Goal: Transaction & Acquisition: Purchase product/service

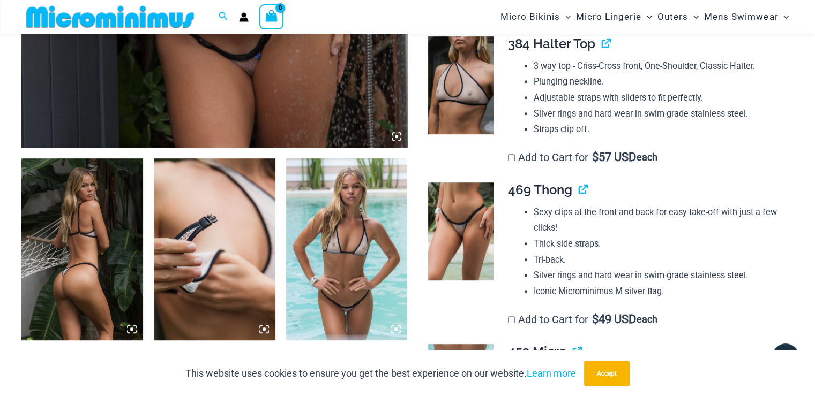
scroll to position [580, 0]
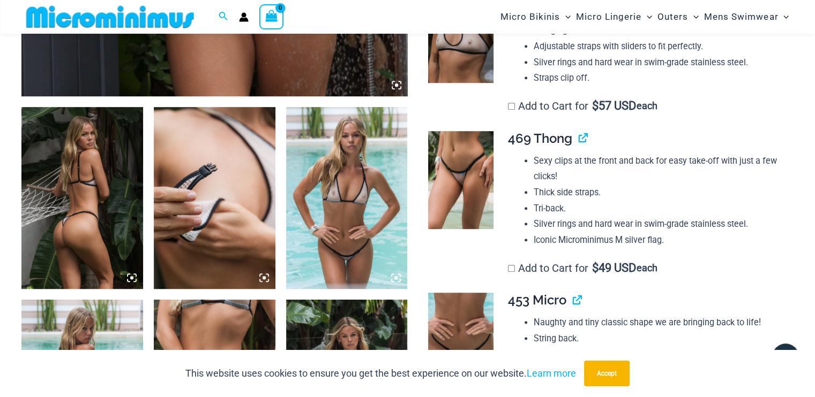
click at [261, 279] on icon at bounding box center [264, 278] width 10 height 10
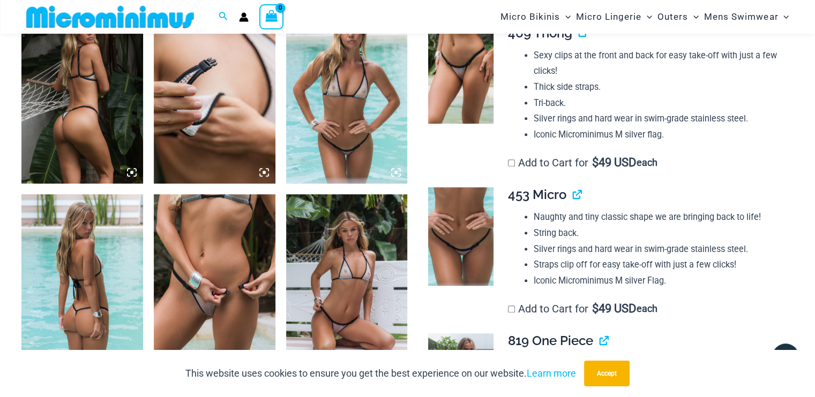
scroll to position [687, 0]
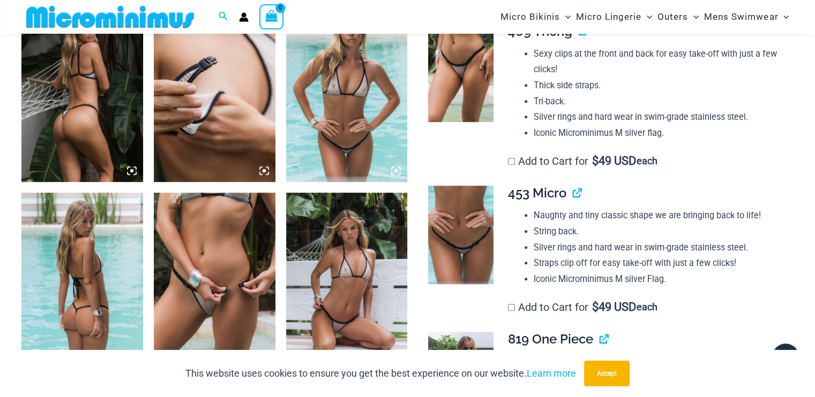
click at [90, 287] on img at bounding box center [82, 284] width 122 height 182
click at [254, 290] on img at bounding box center [215, 284] width 122 height 182
click at [214, 123] on img at bounding box center [215, 91] width 122 height 182
click at [454, 82] on img at bounding box center [460, 73] width 65 height 98
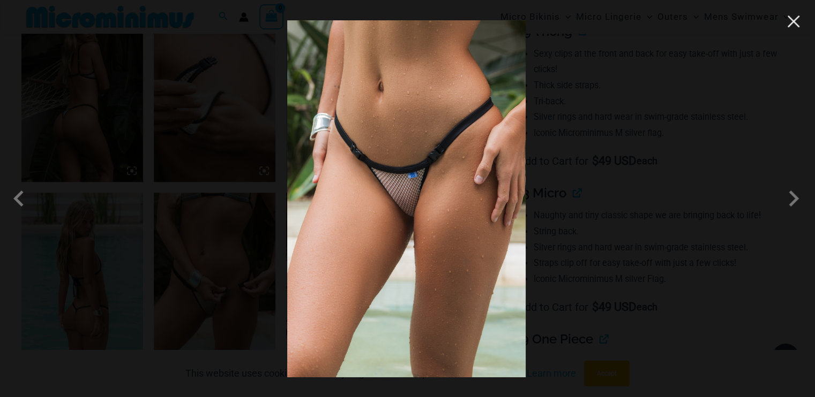
click at [794, 22] on button "Close" at bounding box center [793, 21] width 16 height 16
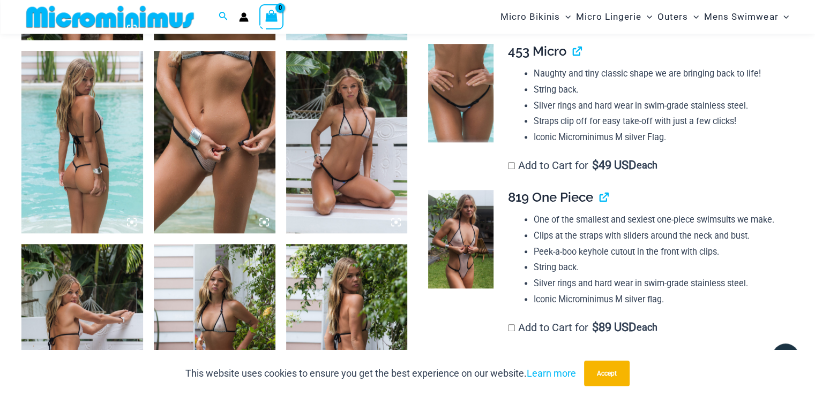
scroll to position [848, 0]
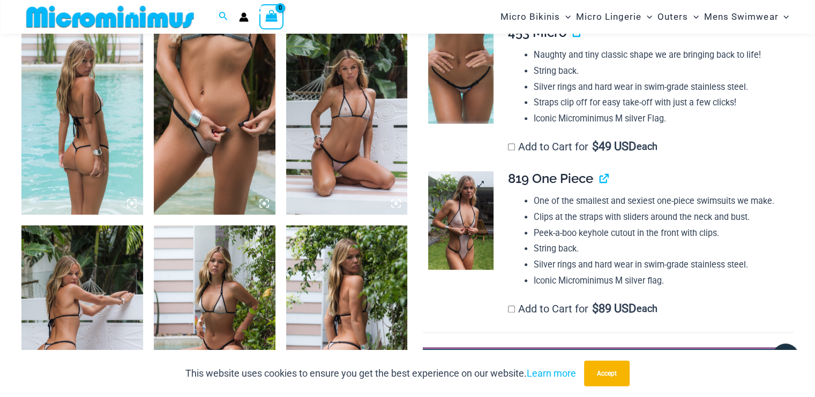
click at [461, 228] on img at bounding box center [460, 220] width 65 height 98
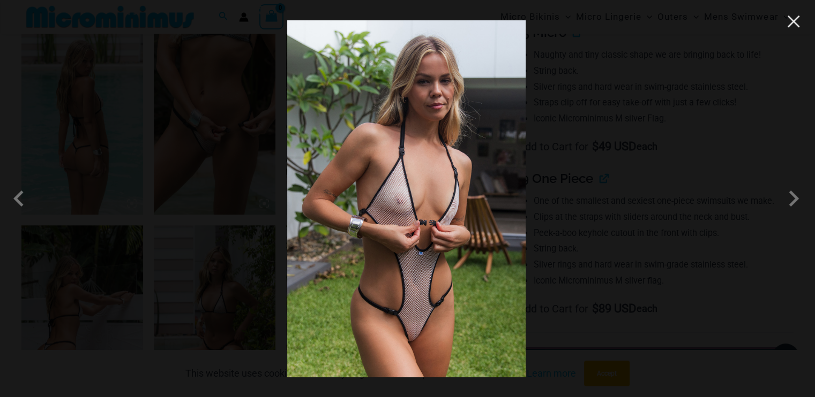
click at [790, 20] on button "Close" at bounding box center [793, 21] width 16 height 16
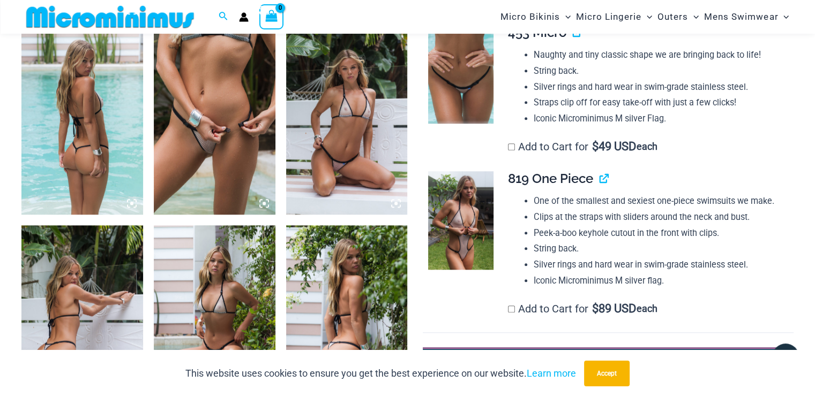
click at [207, 155] on img at bounding box center [215, 123] width 122 height 182
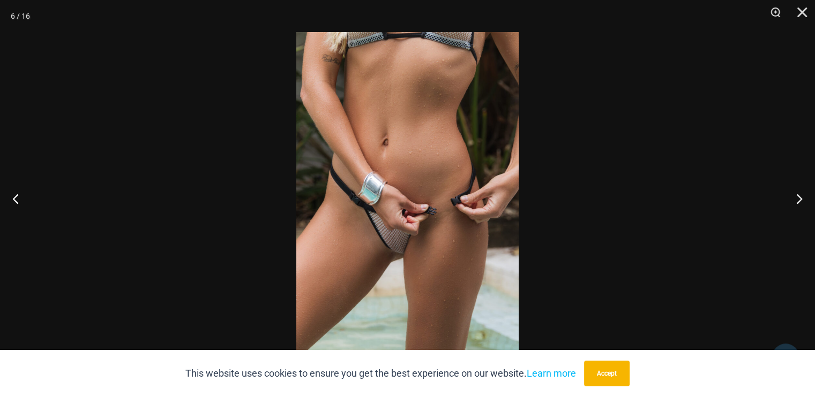
click at [394, 179] on img at bounding box center [407, 198] width 222 height 333
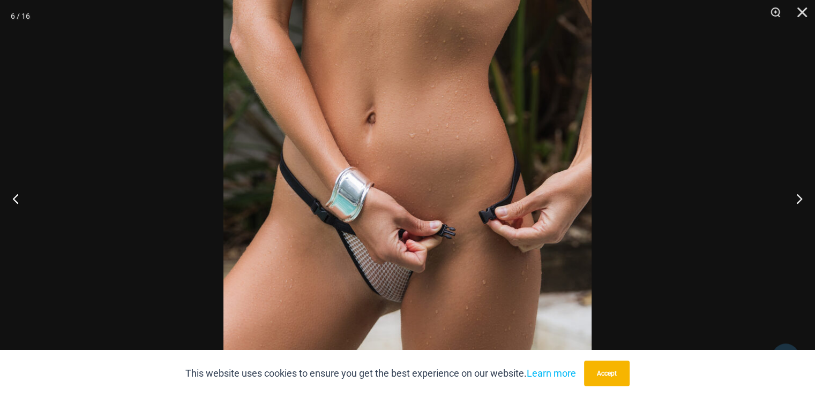
click at [654, 137] on div at bounding box center [407, 198] width 815 height 397
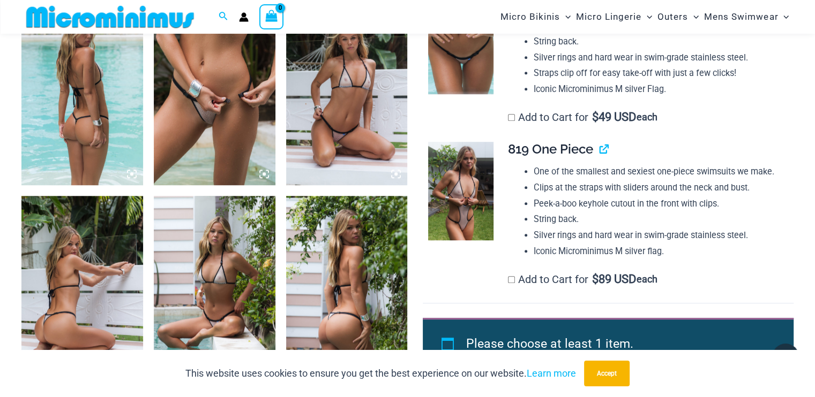
scroll to position [902, 0]
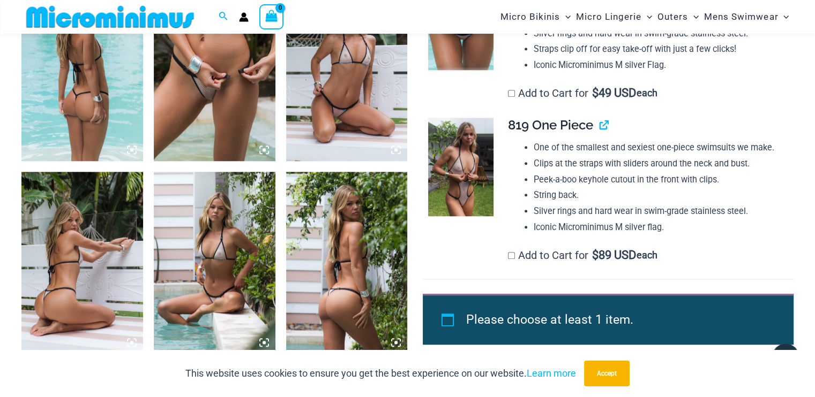
click at [336, 246] on img at bounding box center [347, 263] width 122 height 182
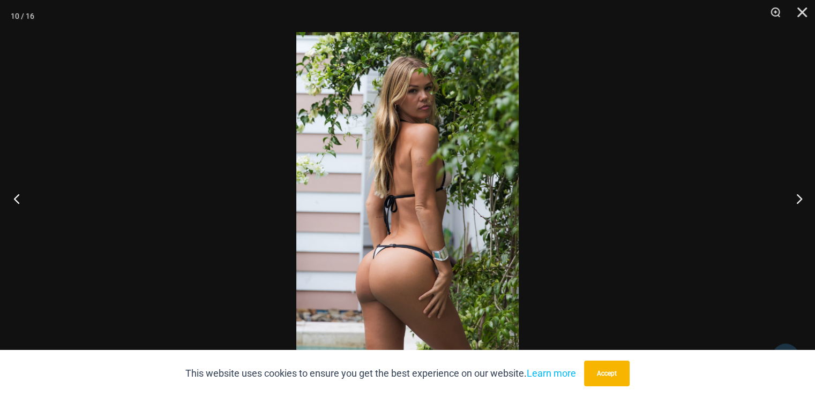
click at [25, 196] on button "Previous" at bounding box center [20, 199] width 40 height 54
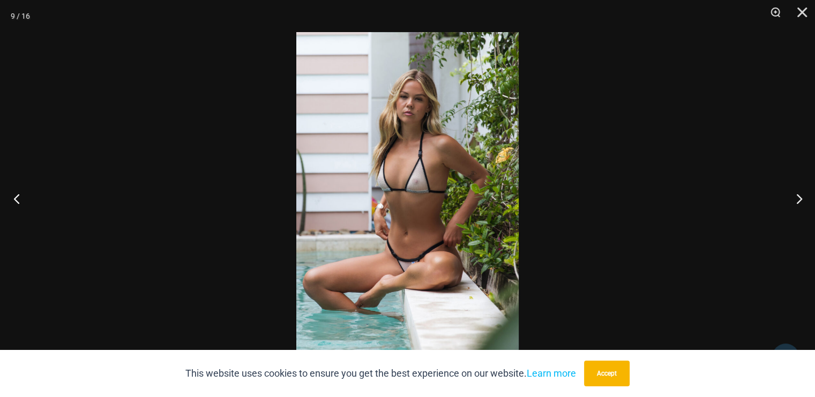
click at [25, 196] on button "Previous" at bounding box center [20, 199] width 40 height 54
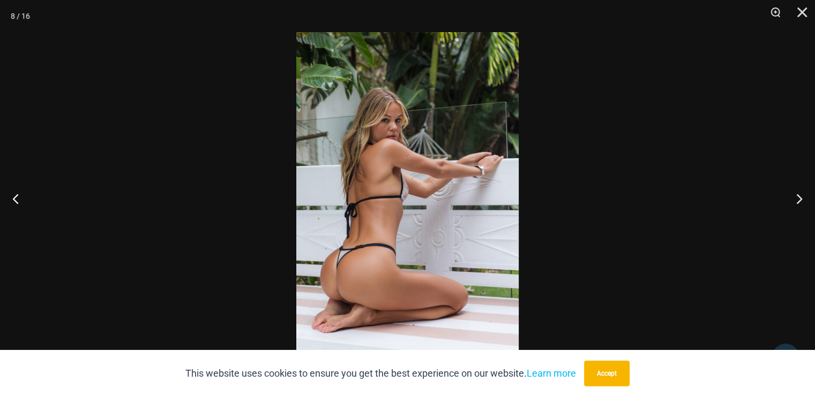
click at [412, 201] on img at bounding box center [407, 198] width 222 height 333
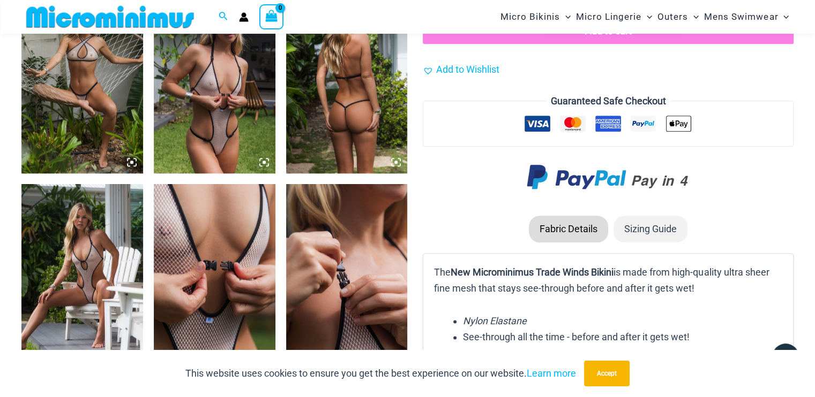
scroll to position [1277, 0]
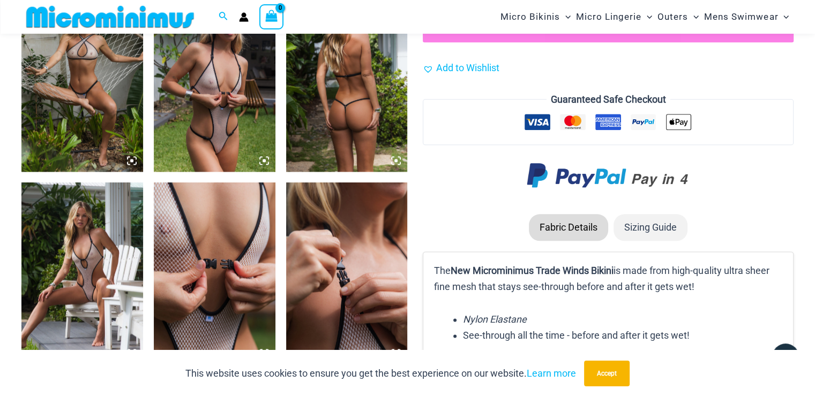
click at [366, 79] on img at bounding box center [347, 81] width 122 height 182
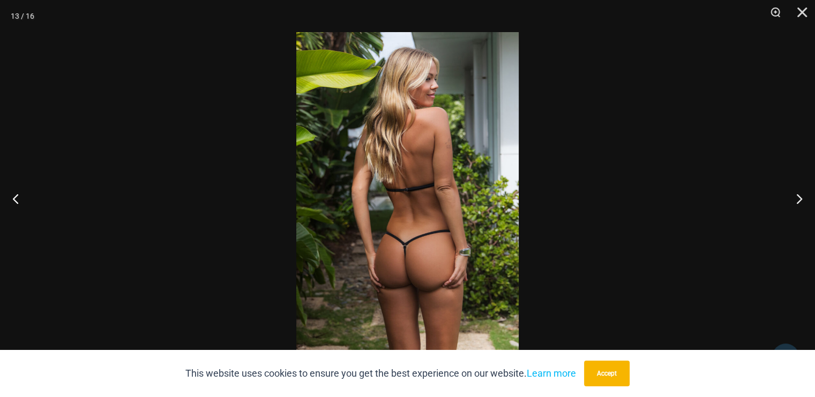
click at [396, 202] on img at bounding box center [407, 198] width 222 height 333
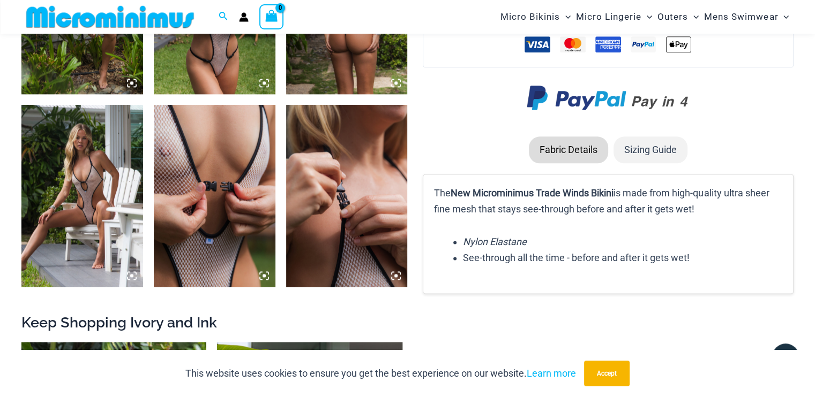
scroll to position [1437, 0]
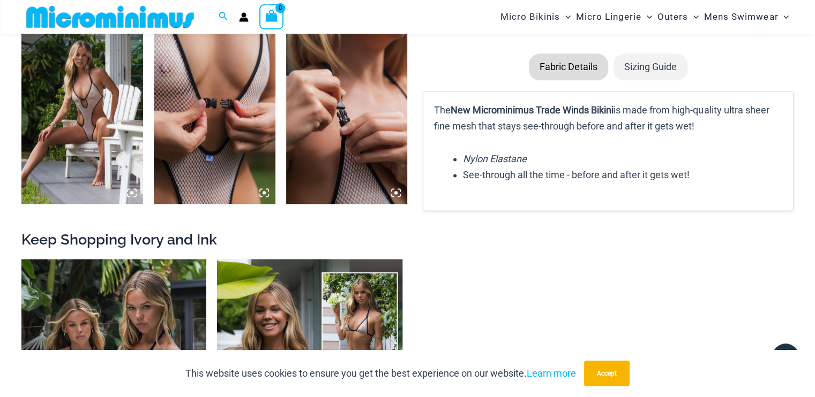
click at [332, 147] on img at bounding box center [347, 113] width 122 height 182
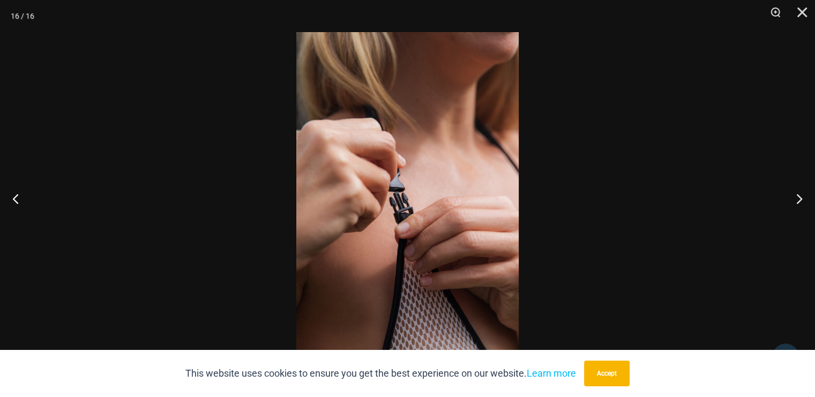
click at [354, 156] on img at bounding box center [407, 198] width 222 height 333
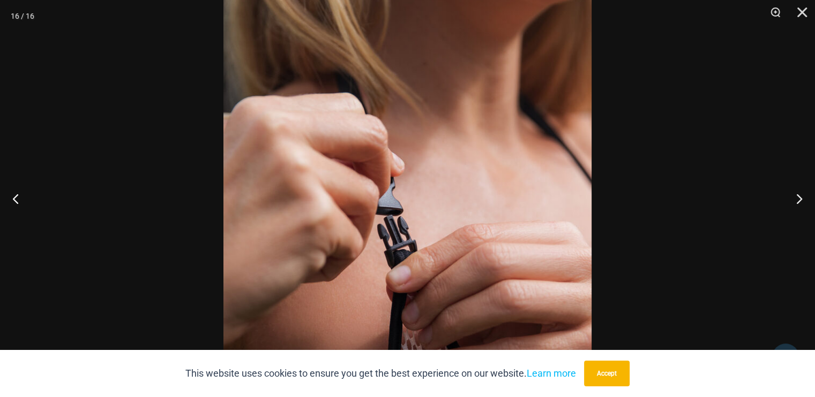
click at [354, 156] on img at bounding box center [407, 227] width 368 height 552
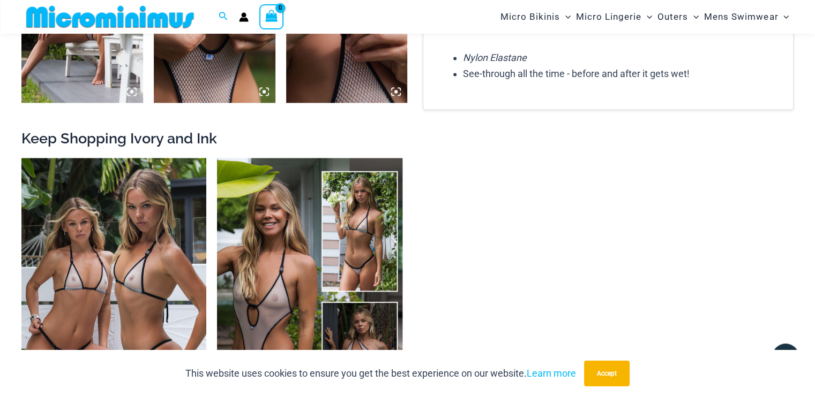
scroll to position [1544, 0]
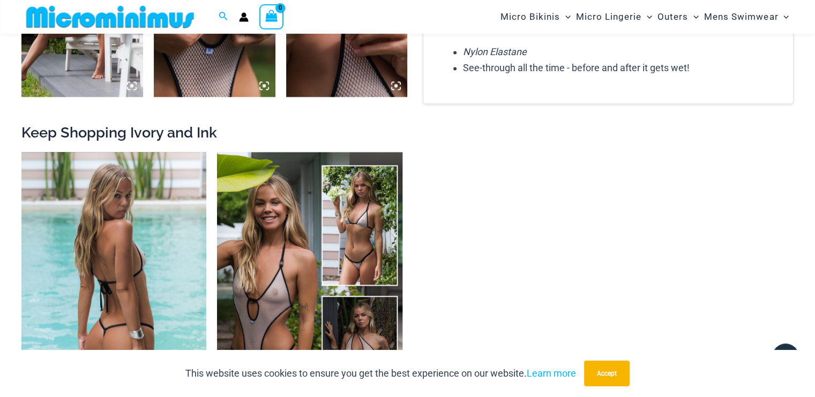
click at [168, 236] on img at bounding box center [113, 290] width 185 height 277
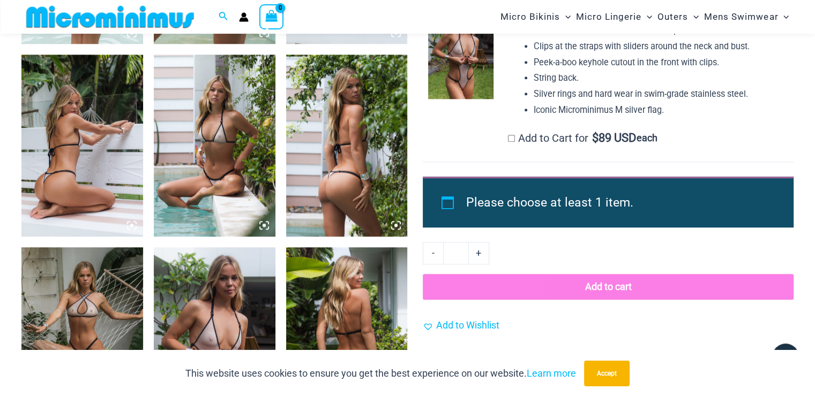
scroll to position [1101, 0]
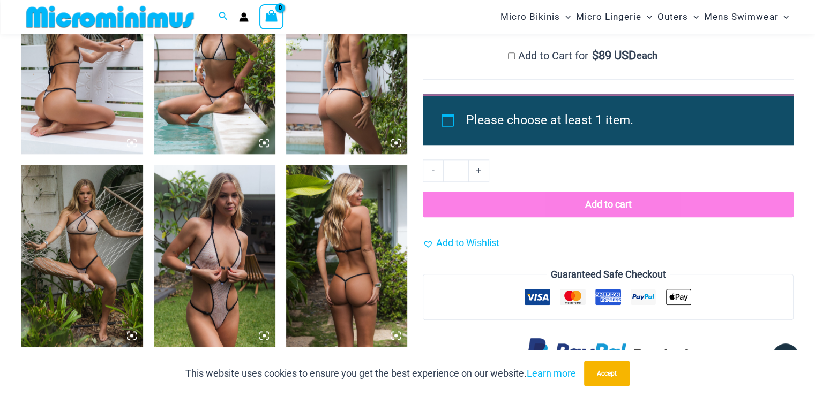
click at [93, 225] on img at bounding box center [82, 256] width 122 height 182
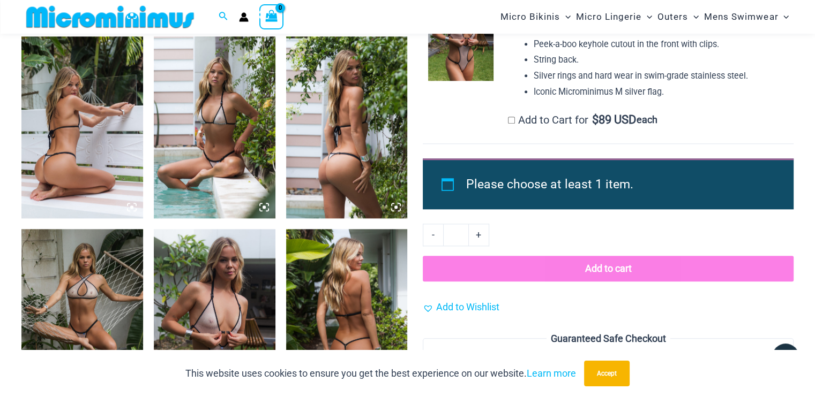
scroll to position [941, 0]
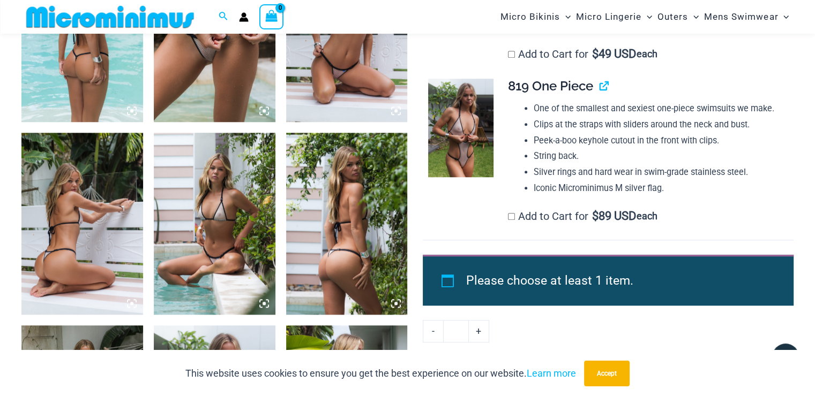
click at [216, 207] on img at bounding box center [215, 224] width 122 height 182
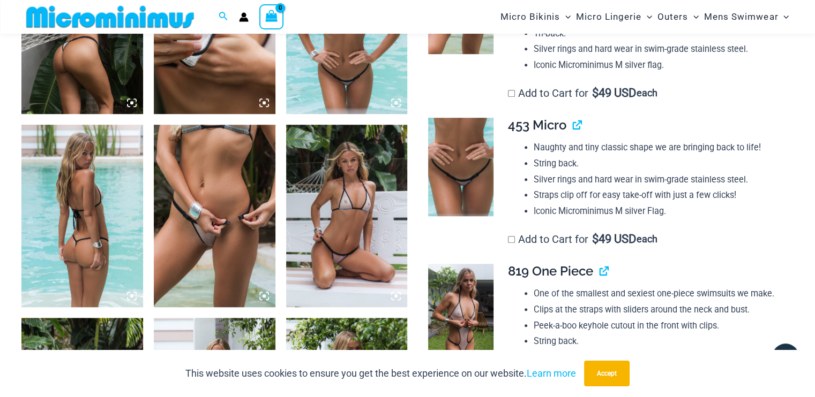
scroll to position [726, 0]
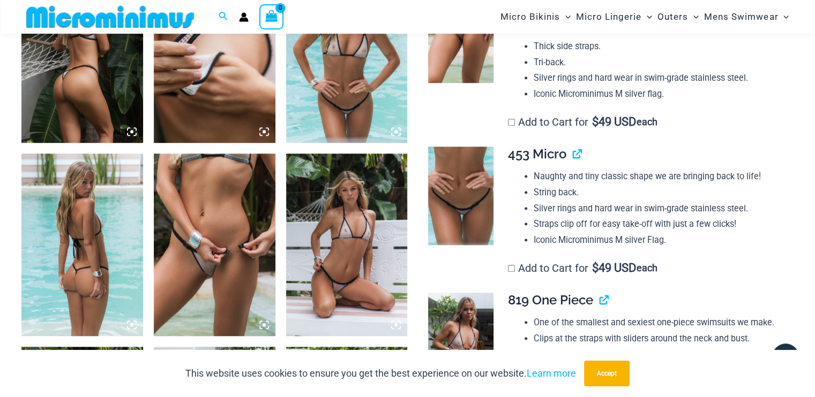
click at [335, 216] on img at bounding box center [347, 245] width 122 height 182
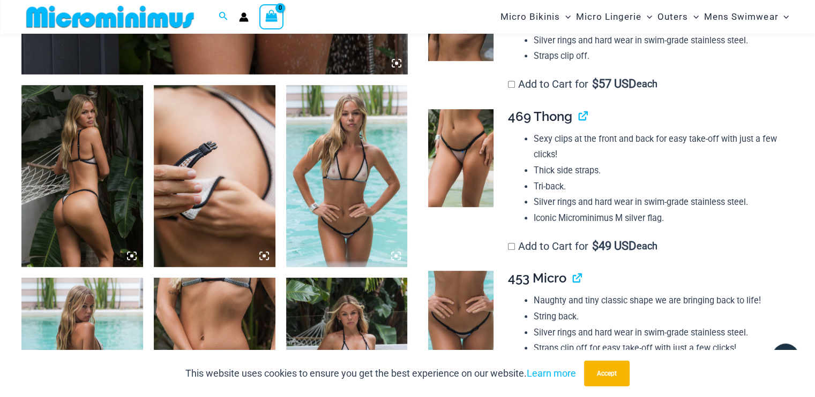
scroll to position [459, 0]
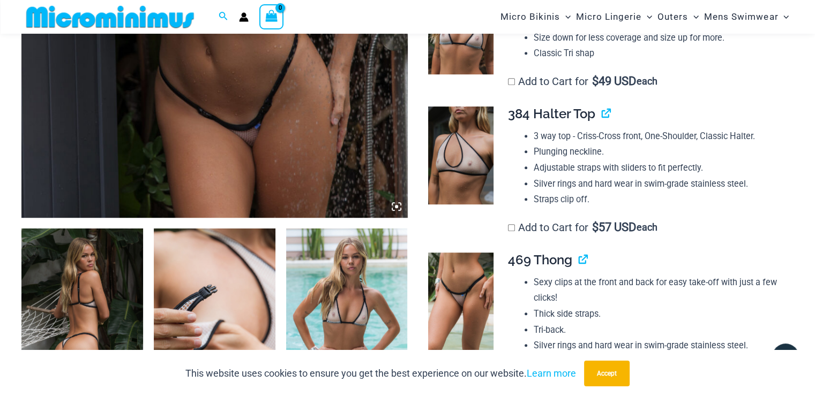
click at [351, 309] on img at bounding box center [347, 320] width 122 height 182
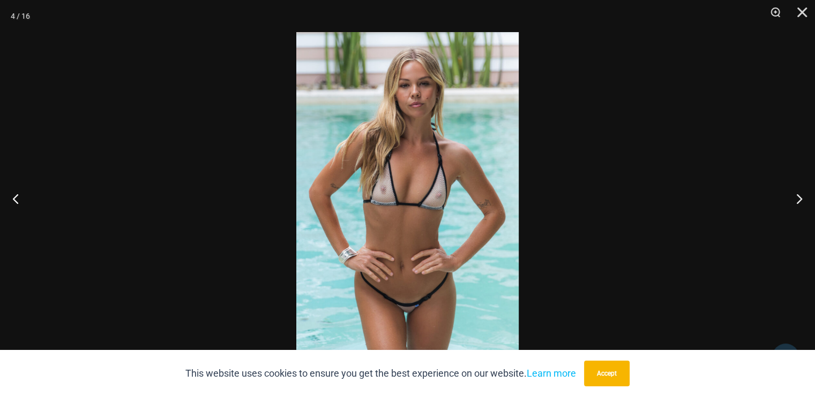
click at [432, 161] on img at bounding box center [407, 198] width 222 height 333
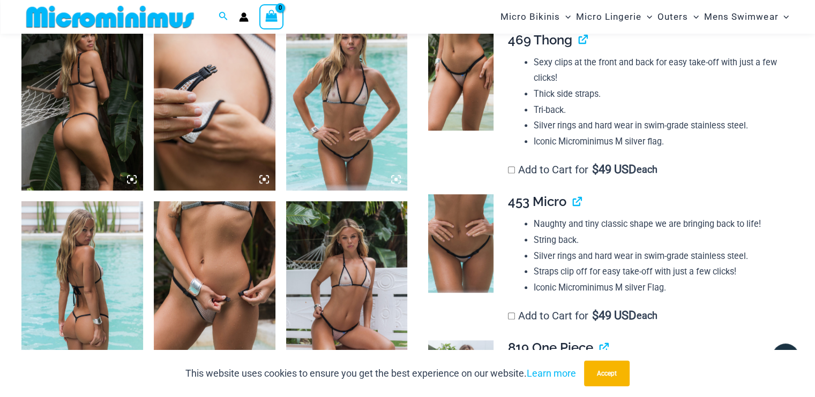
scroll to position [633, 0]
